Goal: Task Accomplishment & Management: Manage account settings

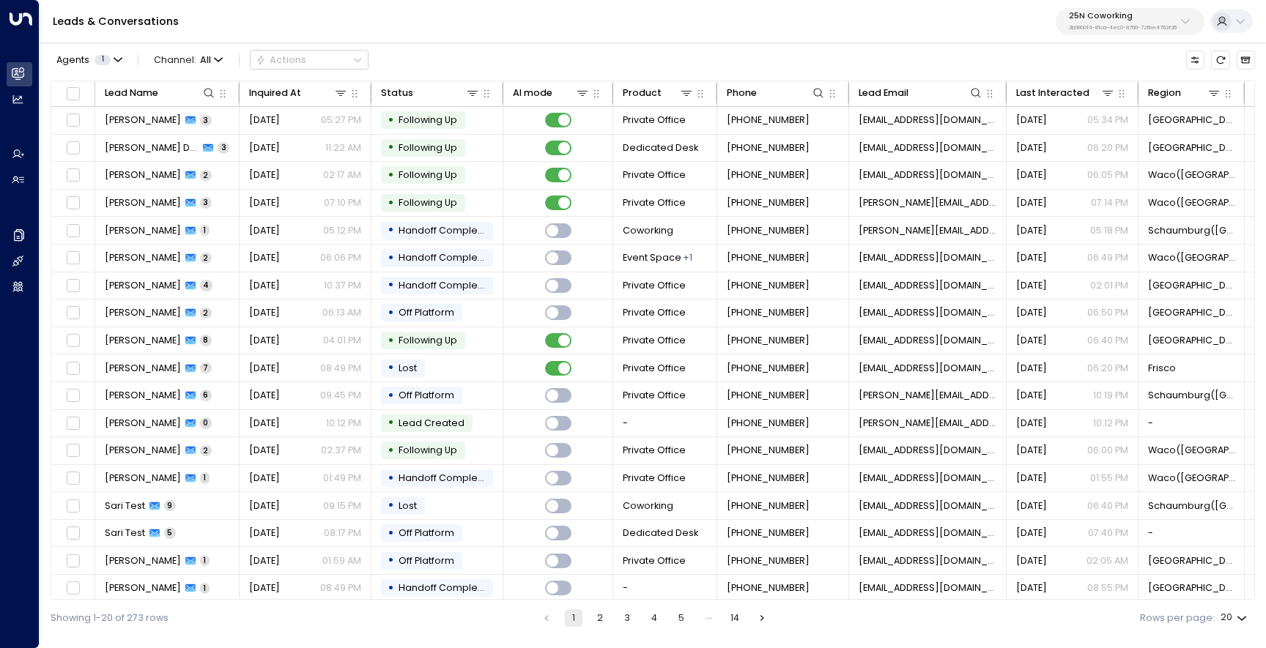
click at [1095, 13] on p "25N Coworking" at bounding box center [1123, 16] width 108 height 9
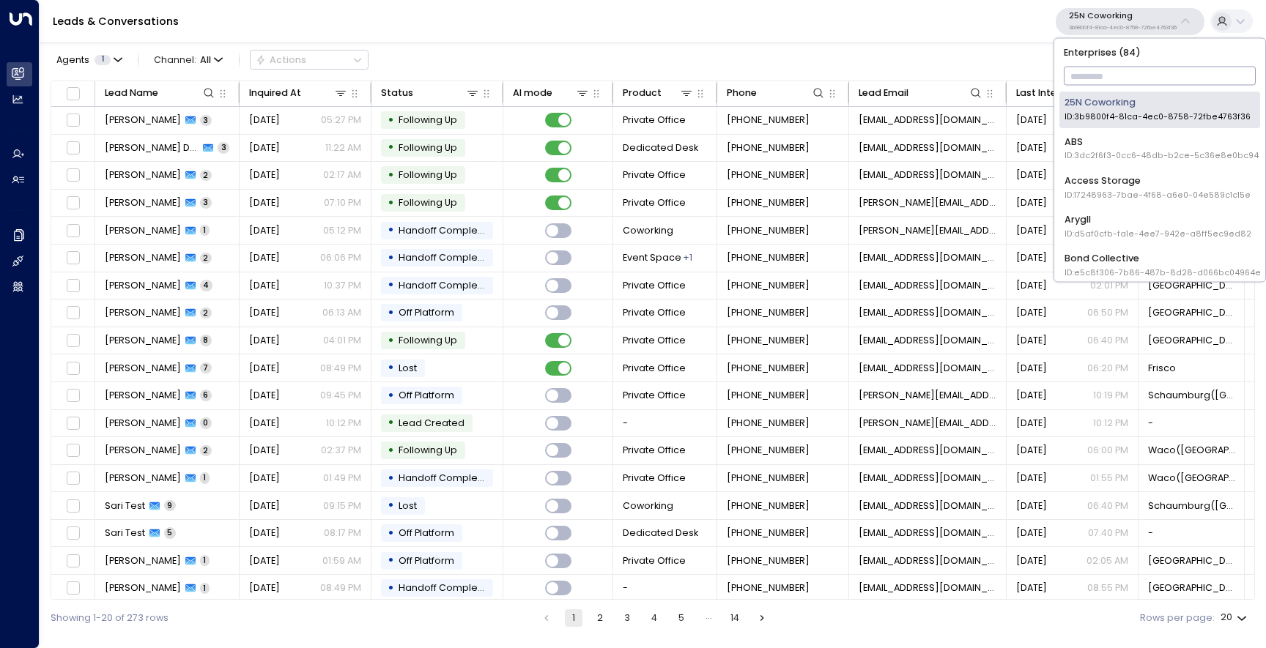
click at [1115, 78] on input "text" at bounding box center [1160, 77] width 193 height 26
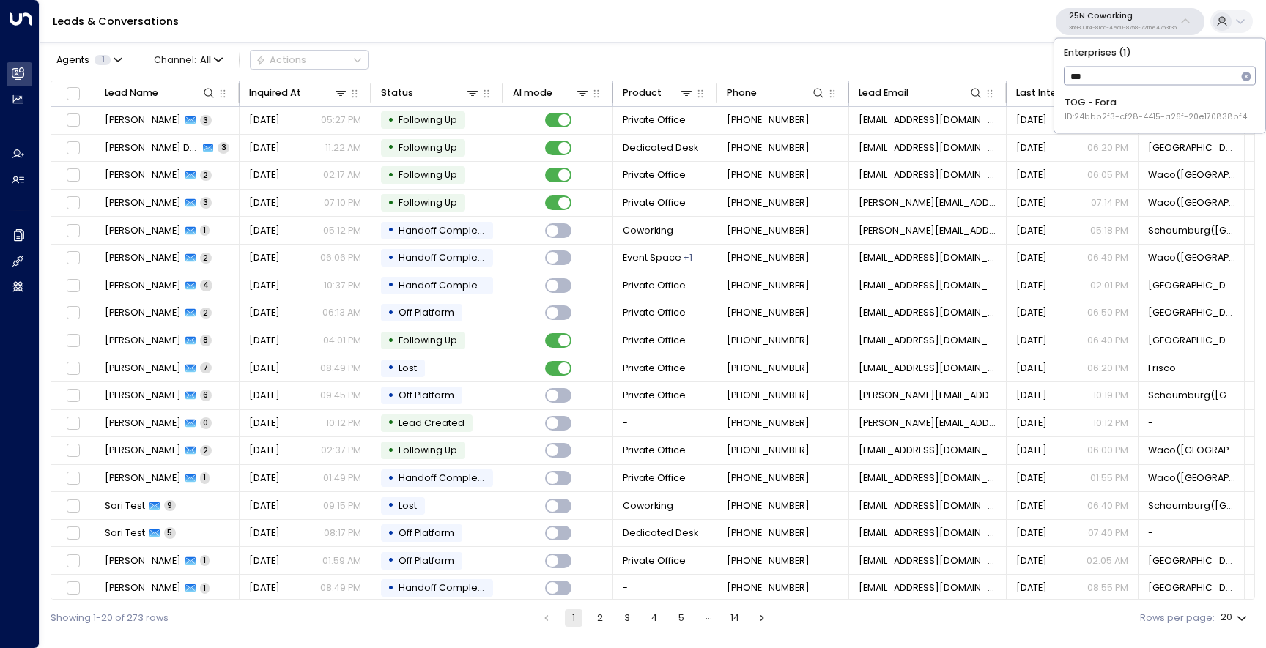
type input "****"
click at [1106, 119] on span "ID: 24bbb2f3-cf28-4415-a26f-20e170838bf4" at bounding box center [1156, 117] width 182 height 12
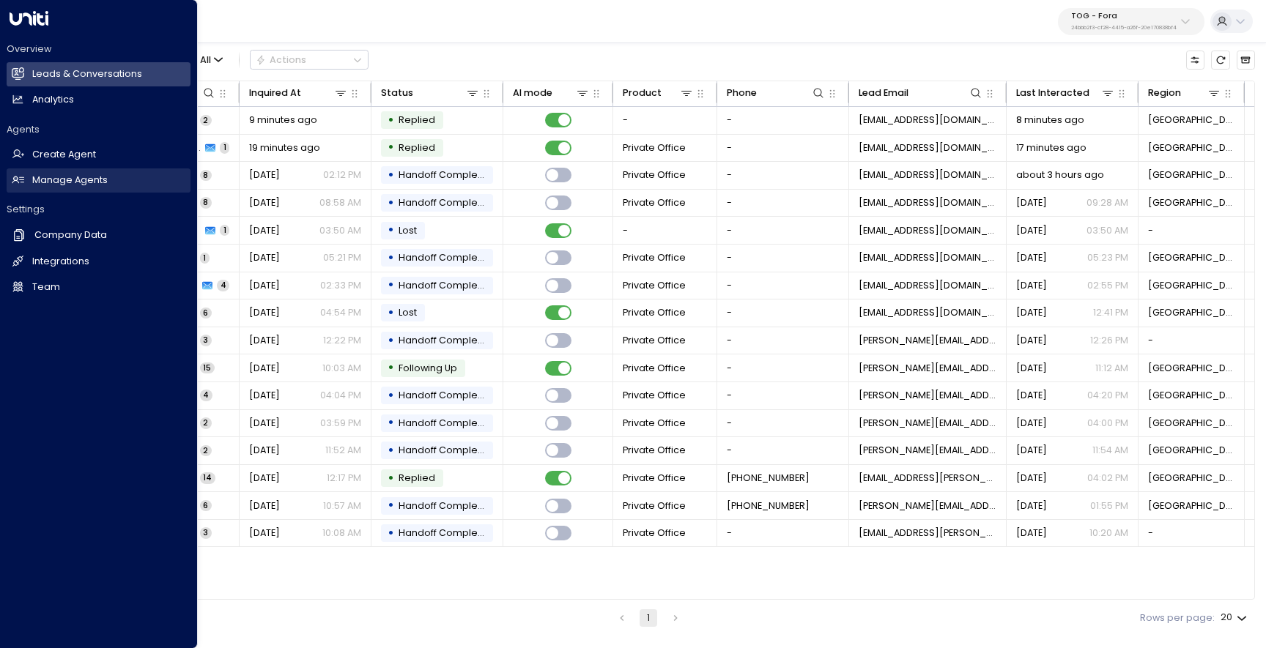
click at [58, 186] on h2 "Manage Agents" at bounding box center [69, 181] width 75 height 14
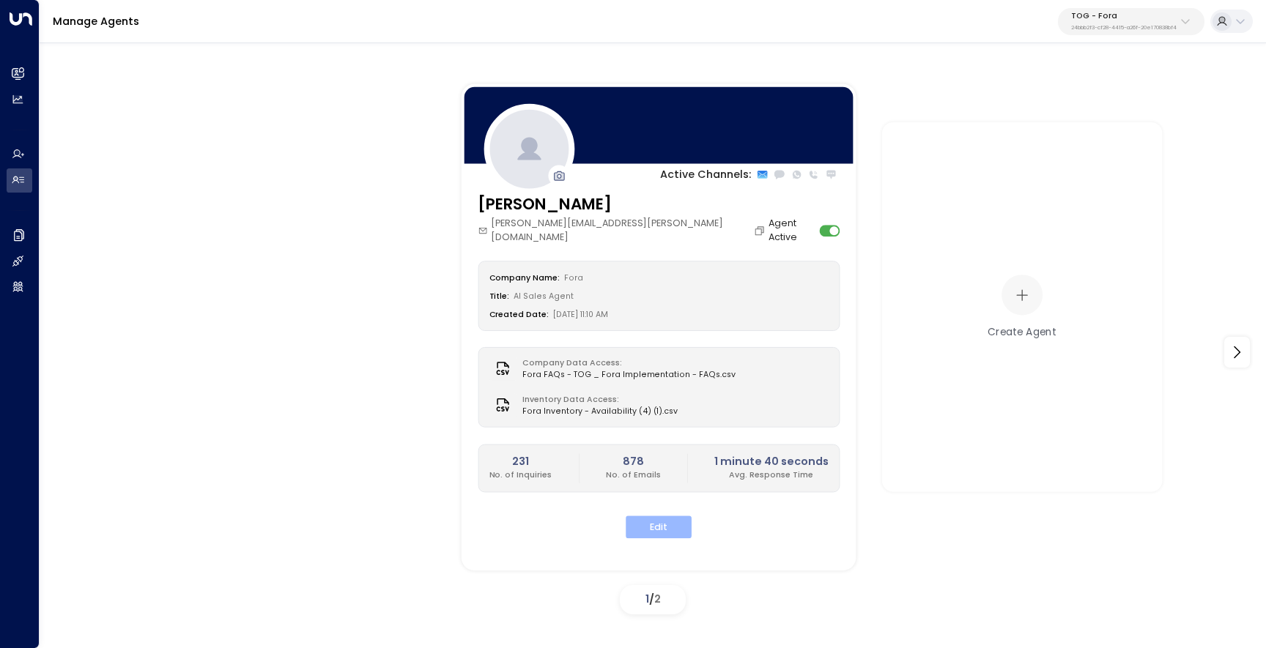
click at [665, 517] on button "Edit" at bounding box center [659, 528] width 66 height 23
